Goal: Book appointment/travel/reservation

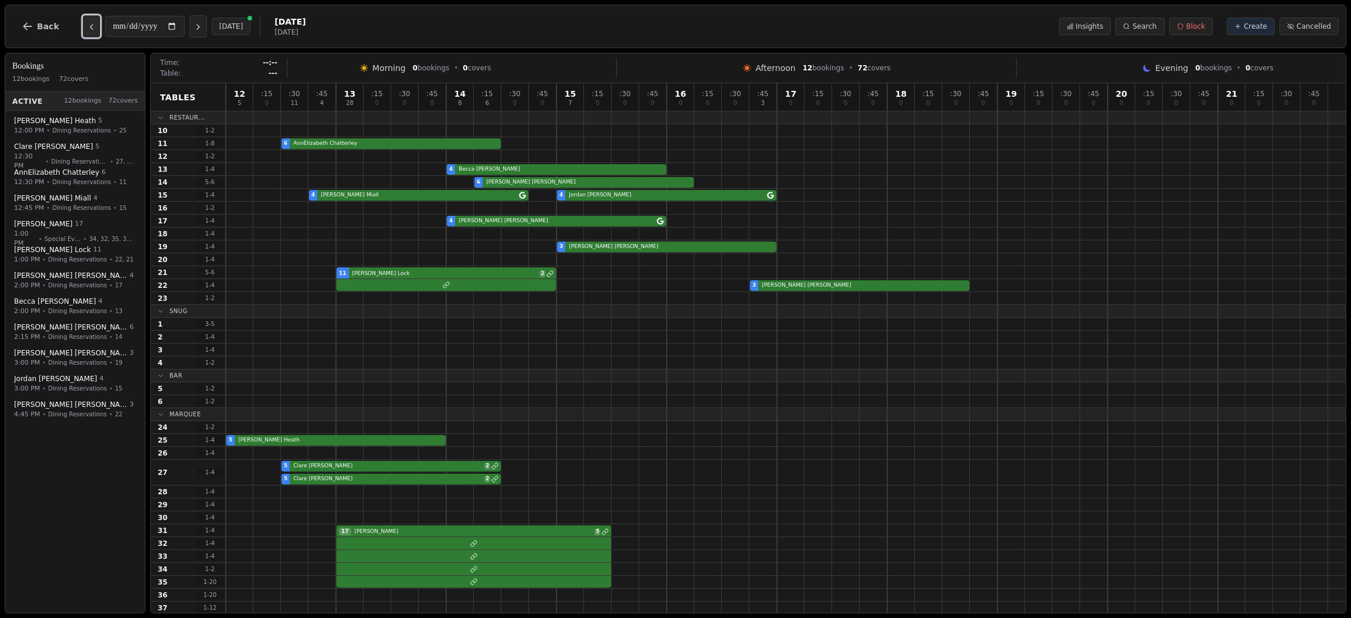
click at [89, 26] on icon "Previous day" at bounding box center [91, 26] width 9 height 9
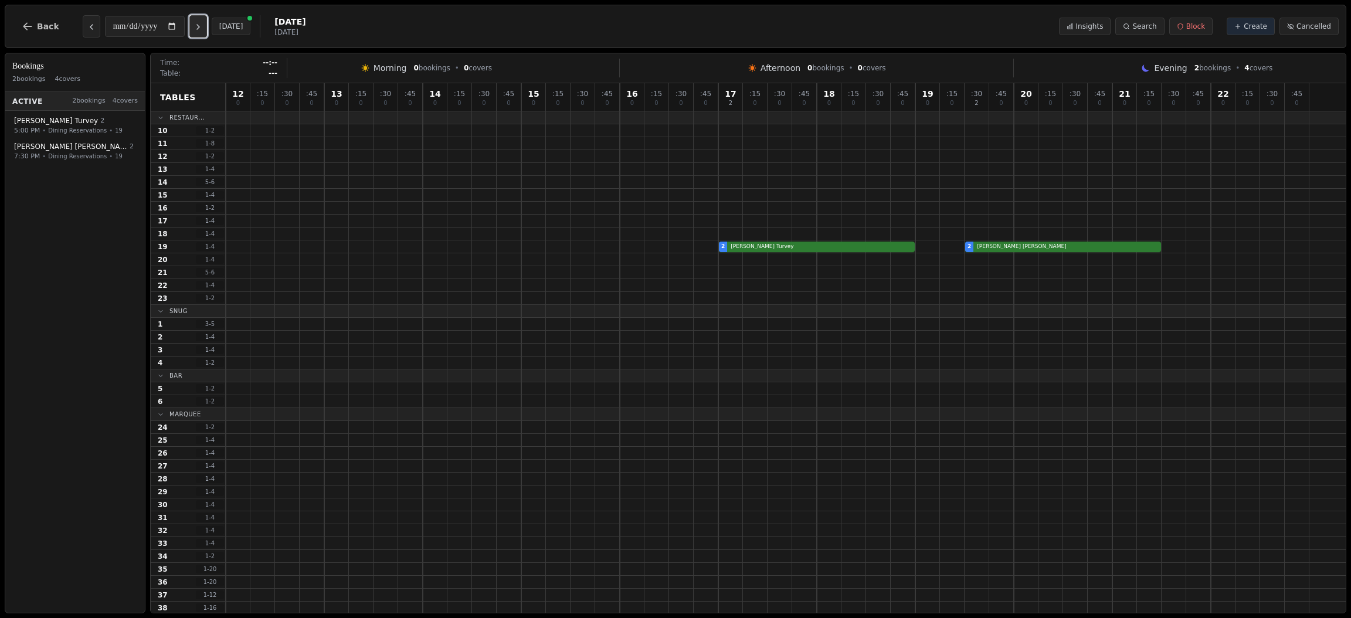
click at [198, 26] on icon "Next day" at bounding box center [198, 26] width 9 height 9
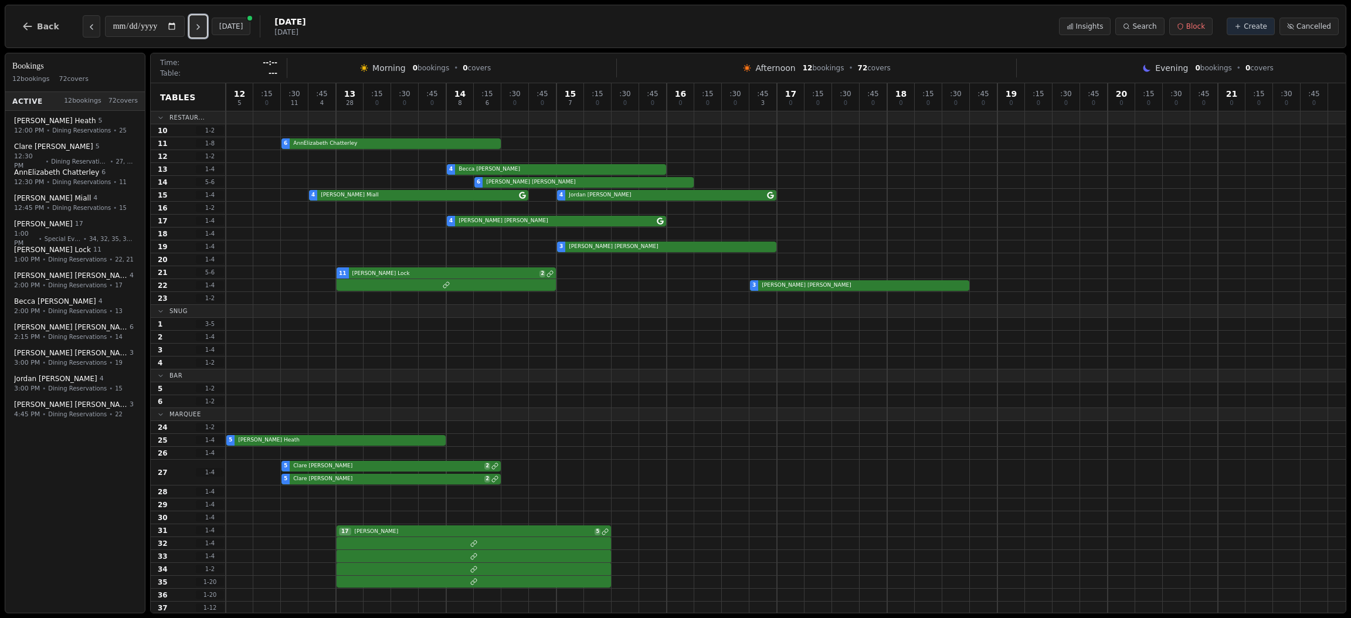
click at [199, 24] on icon "Next day" at bounding box center [198, 26] width 9 height 9
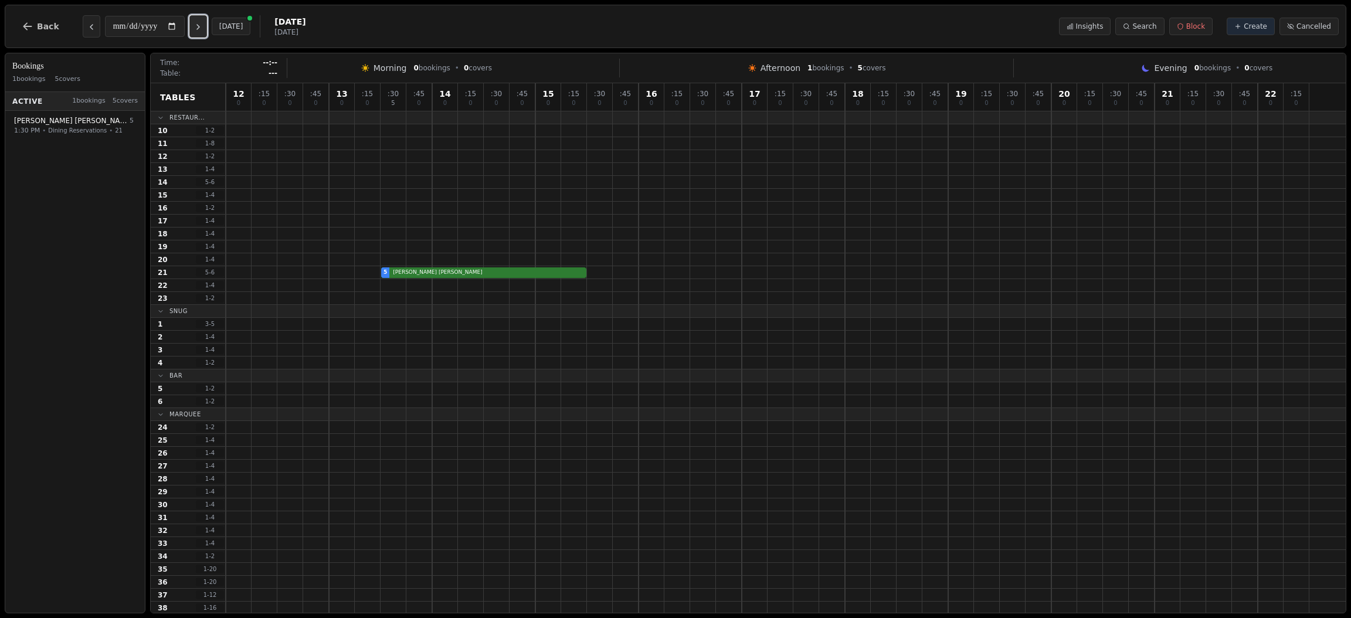
click at [199, 24] on icon "Next day" at bounding box center [198, 26] width 9 height 9
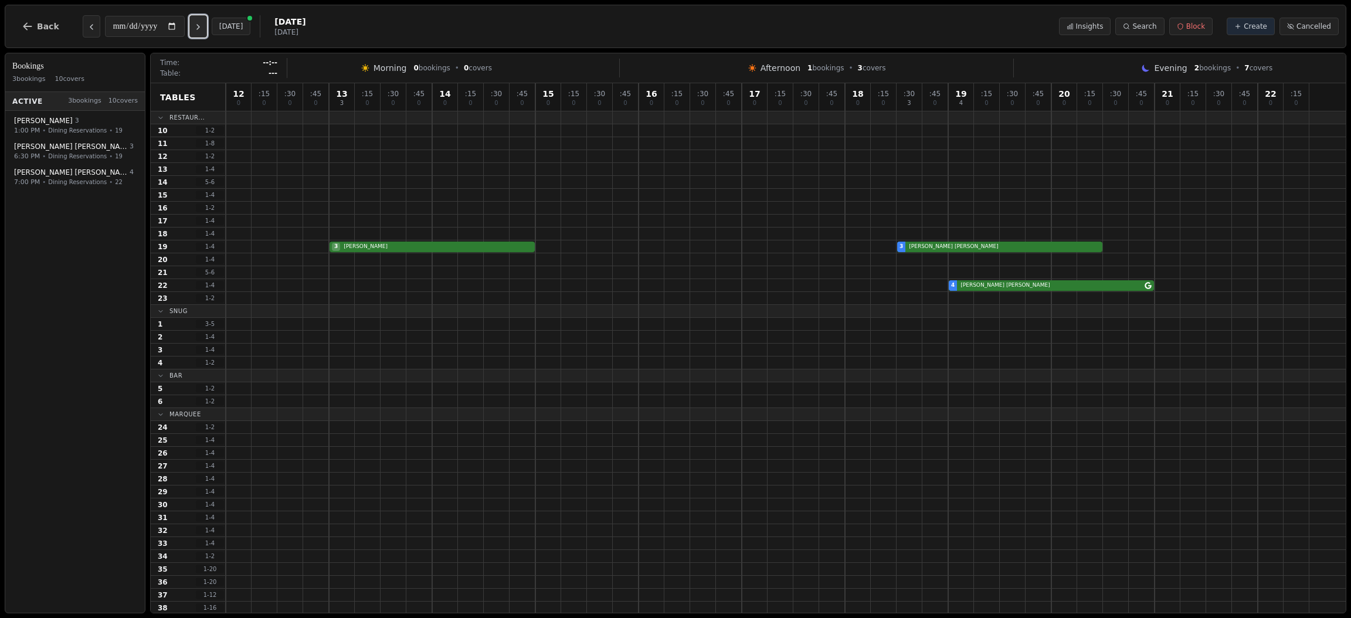
click at [199, 24] on icon "Next day" at bounding box center [198, 26] width 9 height 9
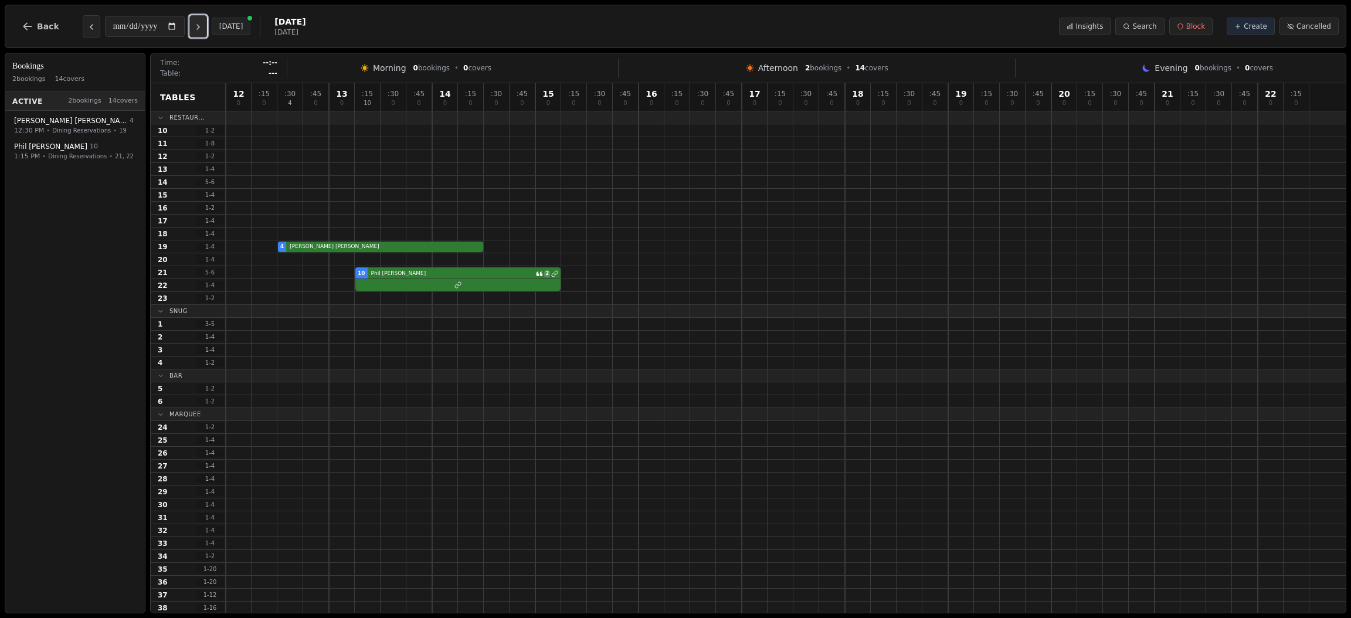
click at [199, 24] on icon "Next day" at bounding box center [198, 26] width 9 height 9
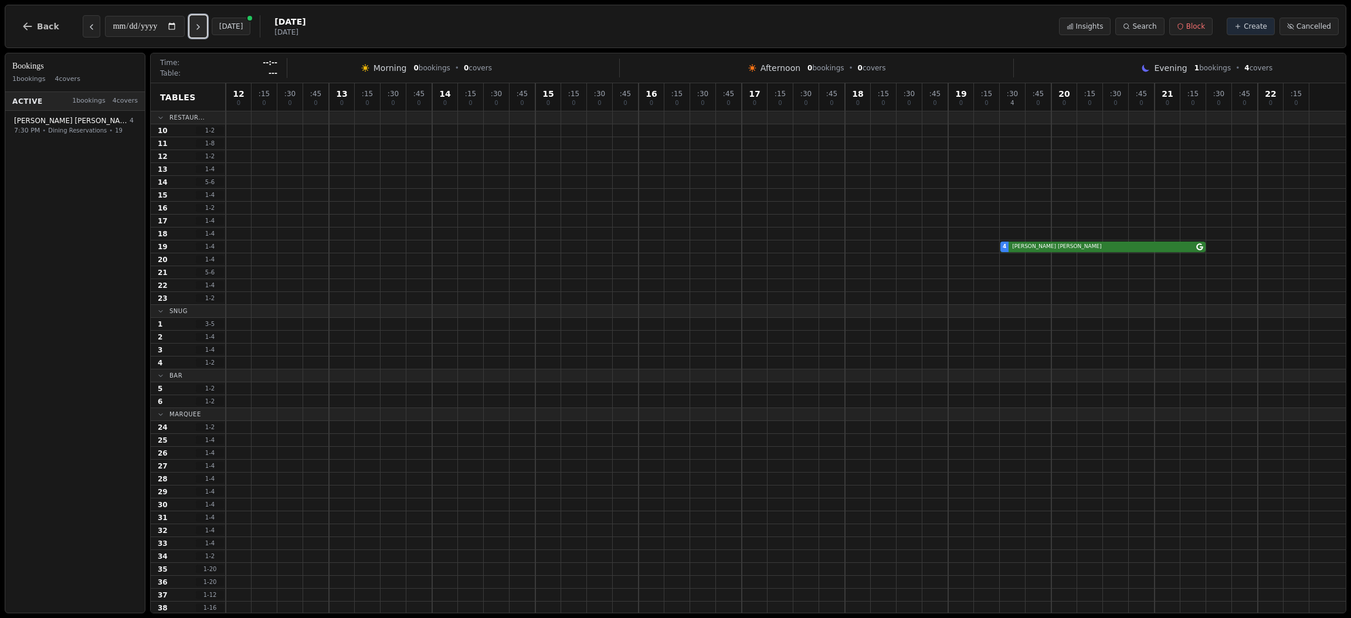
click at [199, 24] on icon "Next day" at bounding box center [198, 26] width 9 height 9
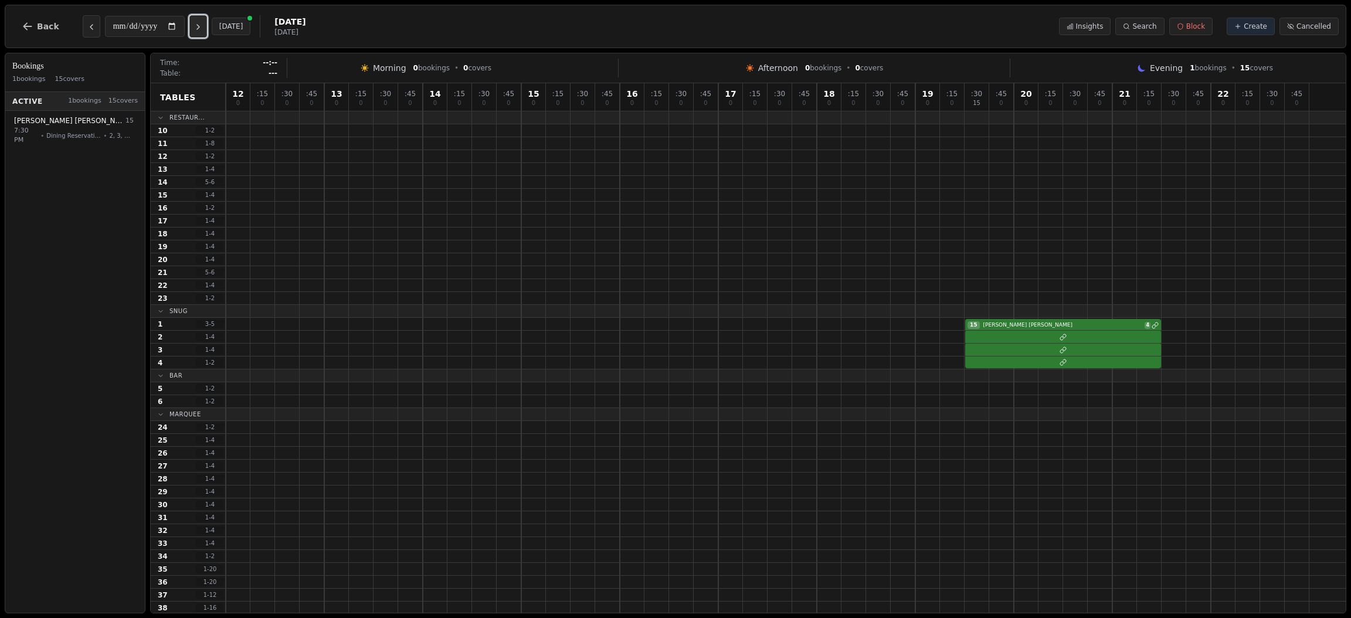
click at [199, 24] on icon "Next day" at bounding box center [198, 26] width 9 height 9
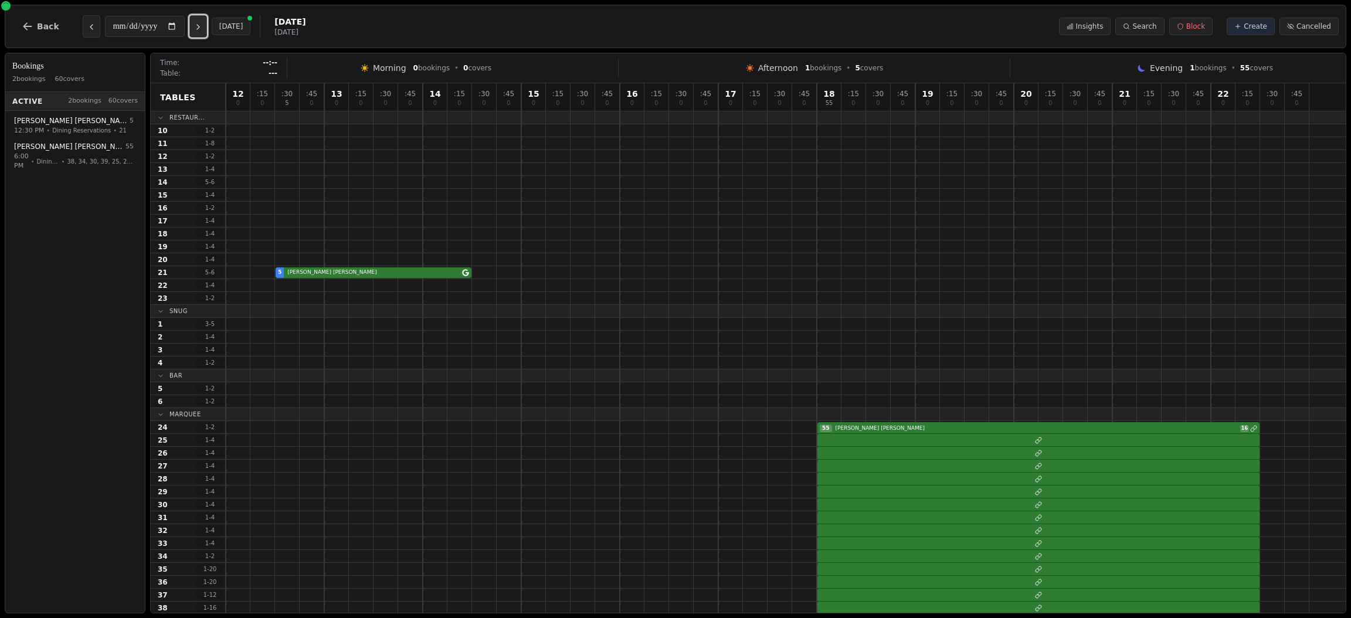
click at [199, 24] on icon "Next day" at bounding box center [198, 26] width 9 height 9
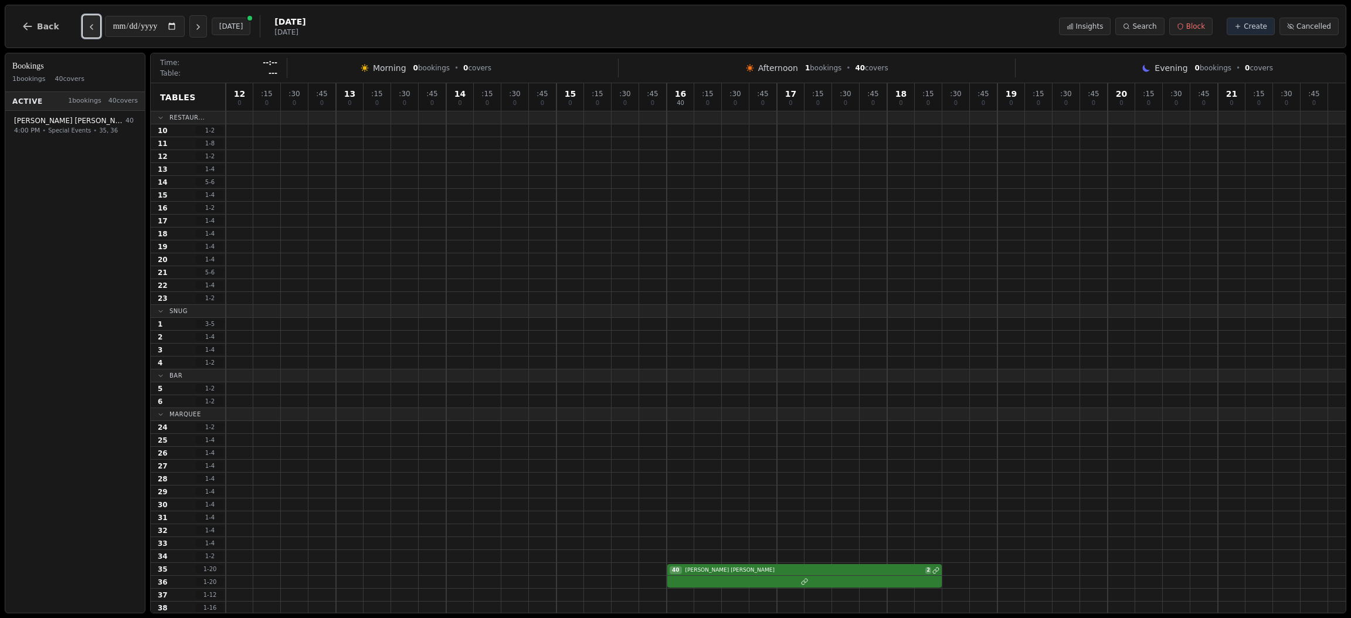
click at [89, 27] on icon "Previous day" at bounding box center [91, 26] width 9 height 9
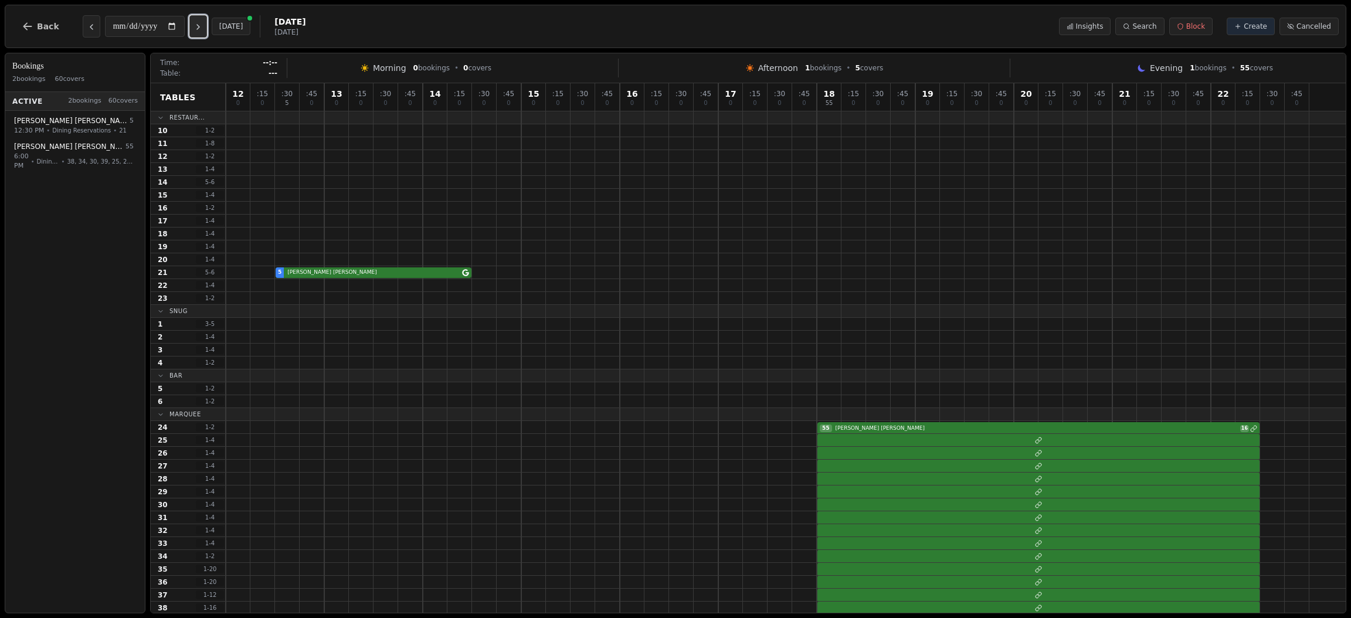
click at [205, 33] on button "Next day" at bounding box center [198, 26] width 18 height 22
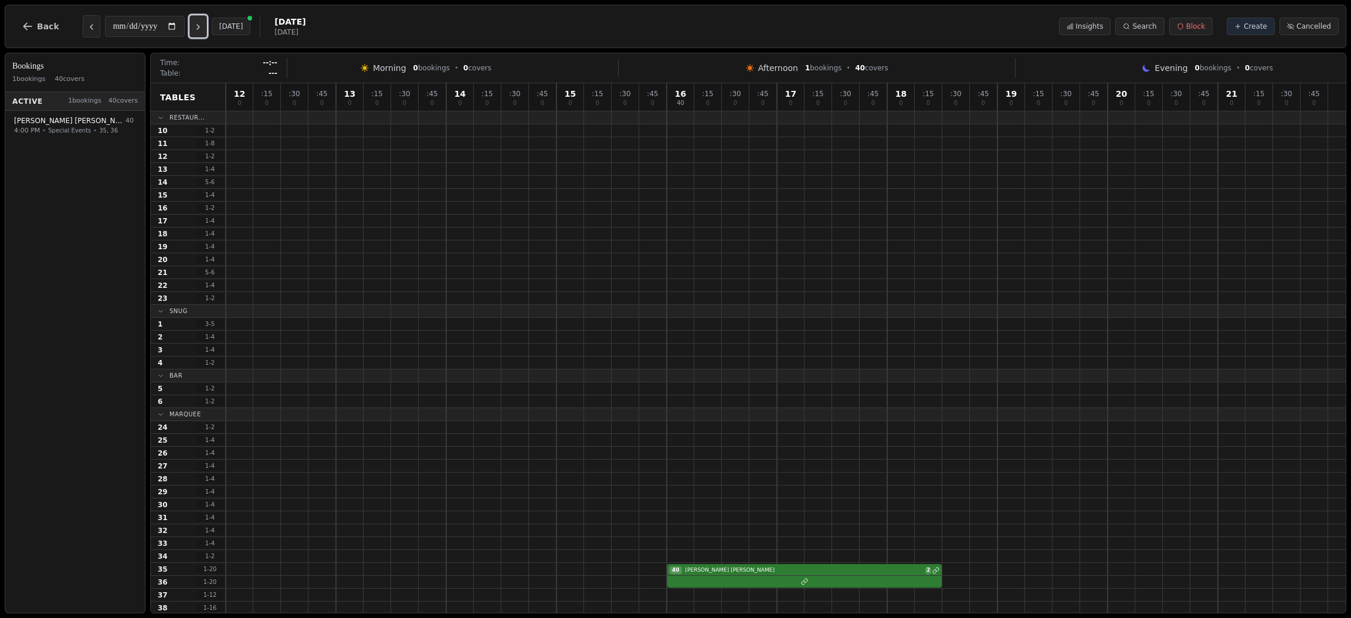
click at [205, 33] on button "Next day" at bounding box center [198, 26] width 18 height 22
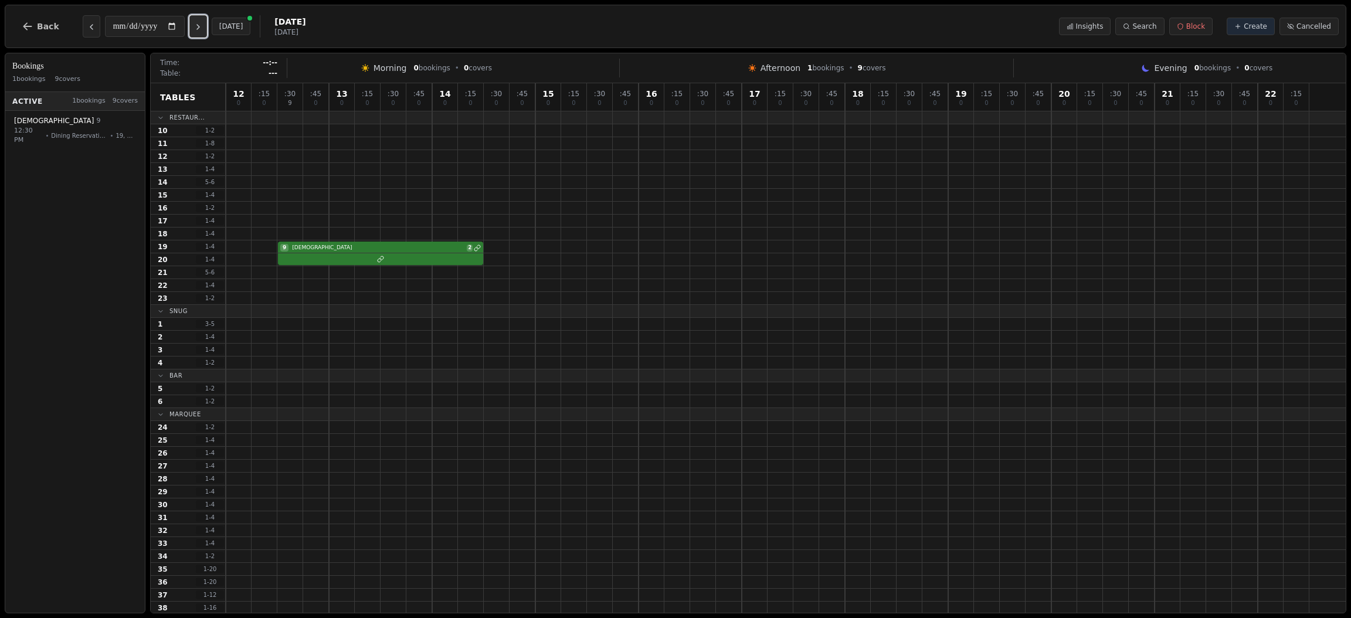
click at [205, 33] on button "Next day" at bounding box center [198, 26] width 18 height 22
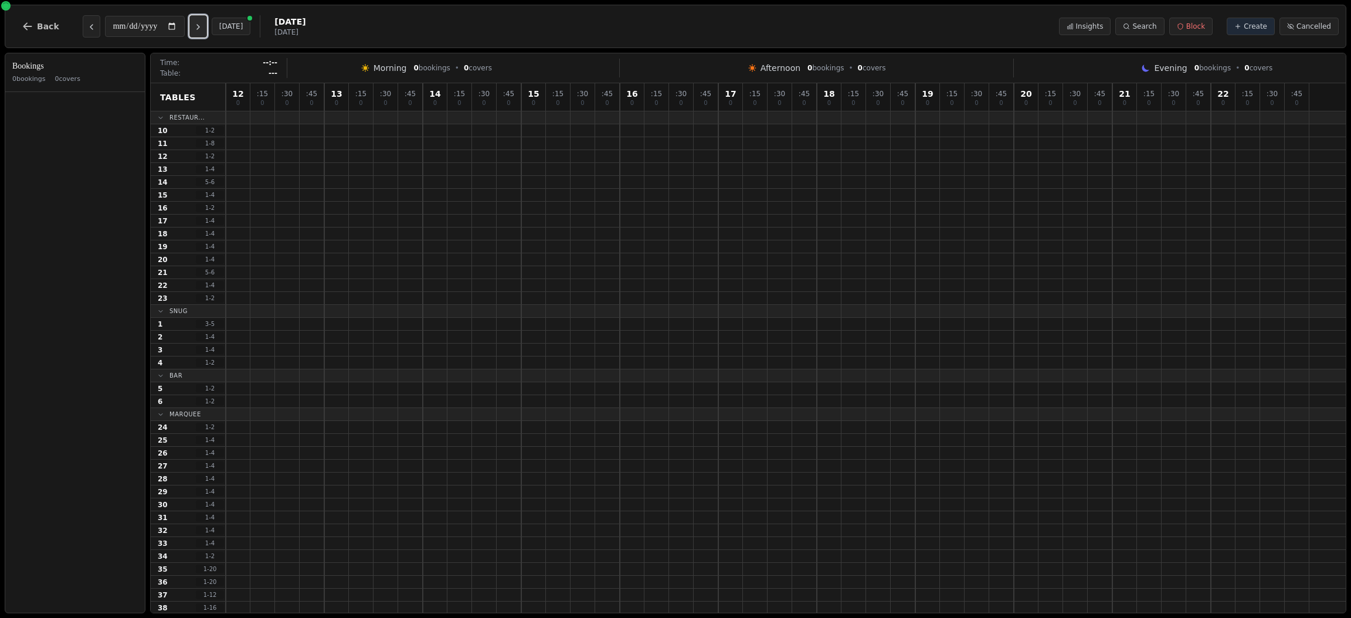
click at [205, 33] on button "Next day" at bounding box center [198, 26] width 18 height 22
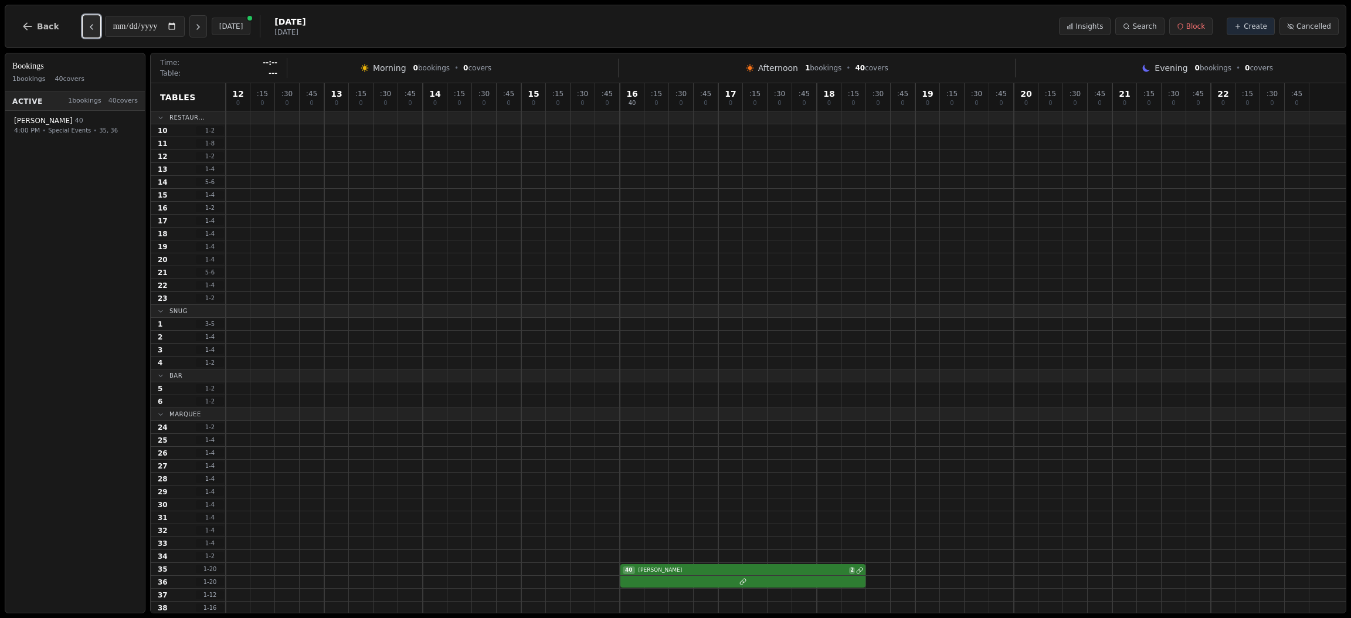
click at [85, 20] on button "Previous day" at bounding box center [92, 26] width 18 height 22
type input "**********"
